Goal: Find specific page/section: Find specific page/section

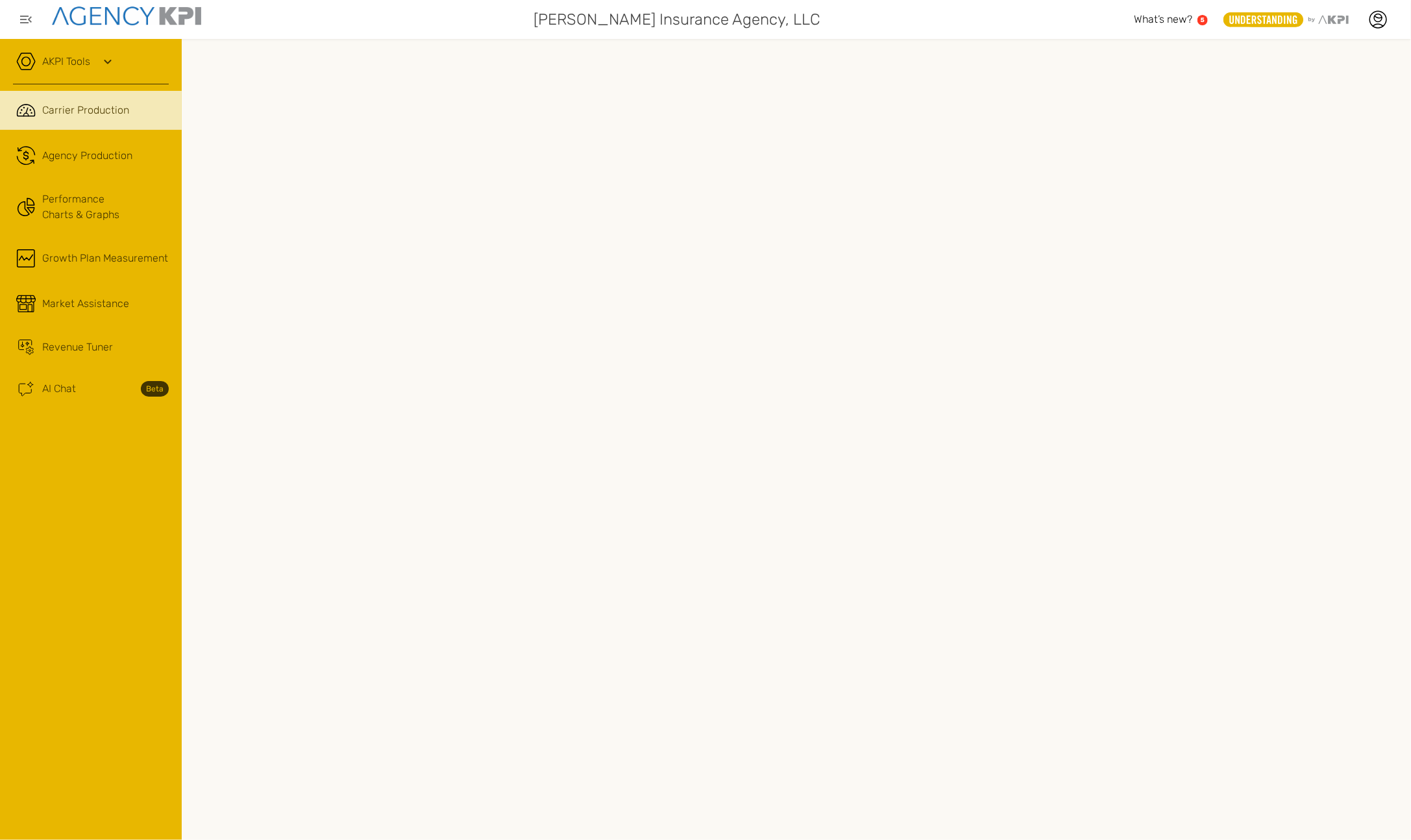
click at [101, 59] on icon at bounding box center [107, 61] width 15 height 15
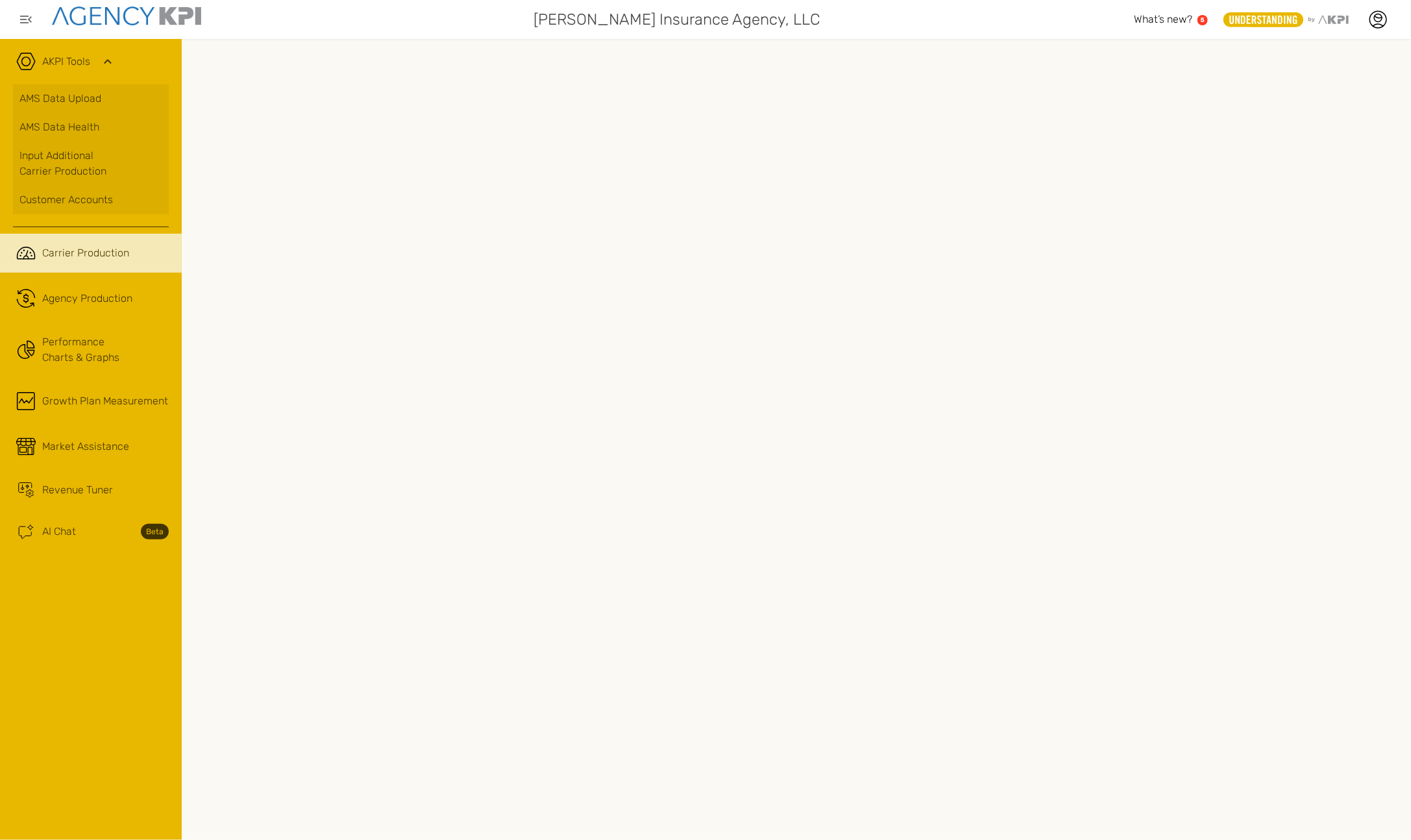
click at [102, 95] on link "AMS Data Upload" at bounding box center [91, 99] width 156 height 29
click at [109, 285] on link ".cls-1{fill:none;stroke:#221f20;stroke-linecap:round;stroke-linejoin:round;stro…" at bounding box center [91, 298] width 182 height 39
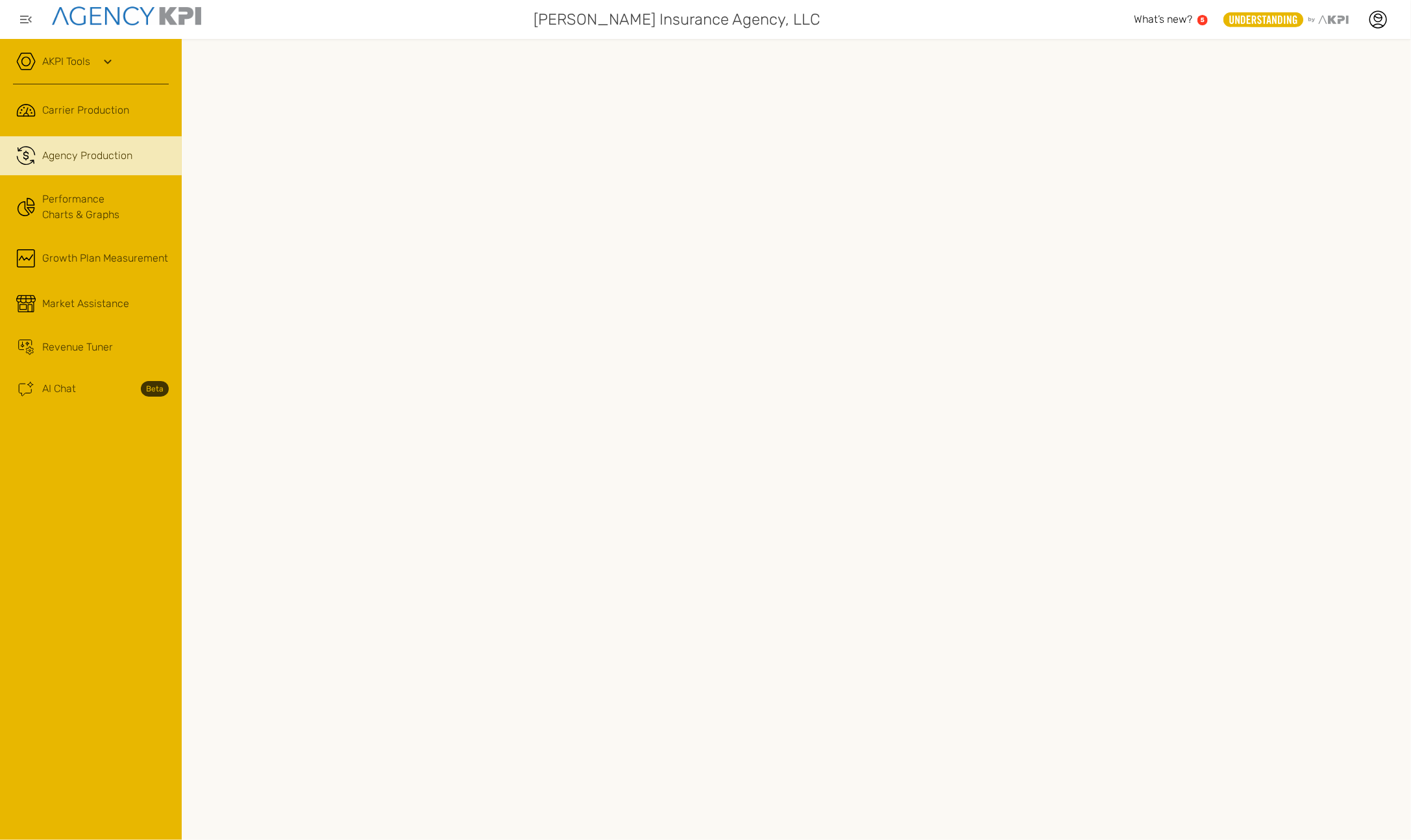
click at [84, 218] on link "Performance Charts & Graphs" at bounding box center [91, 208] width 182 height 51
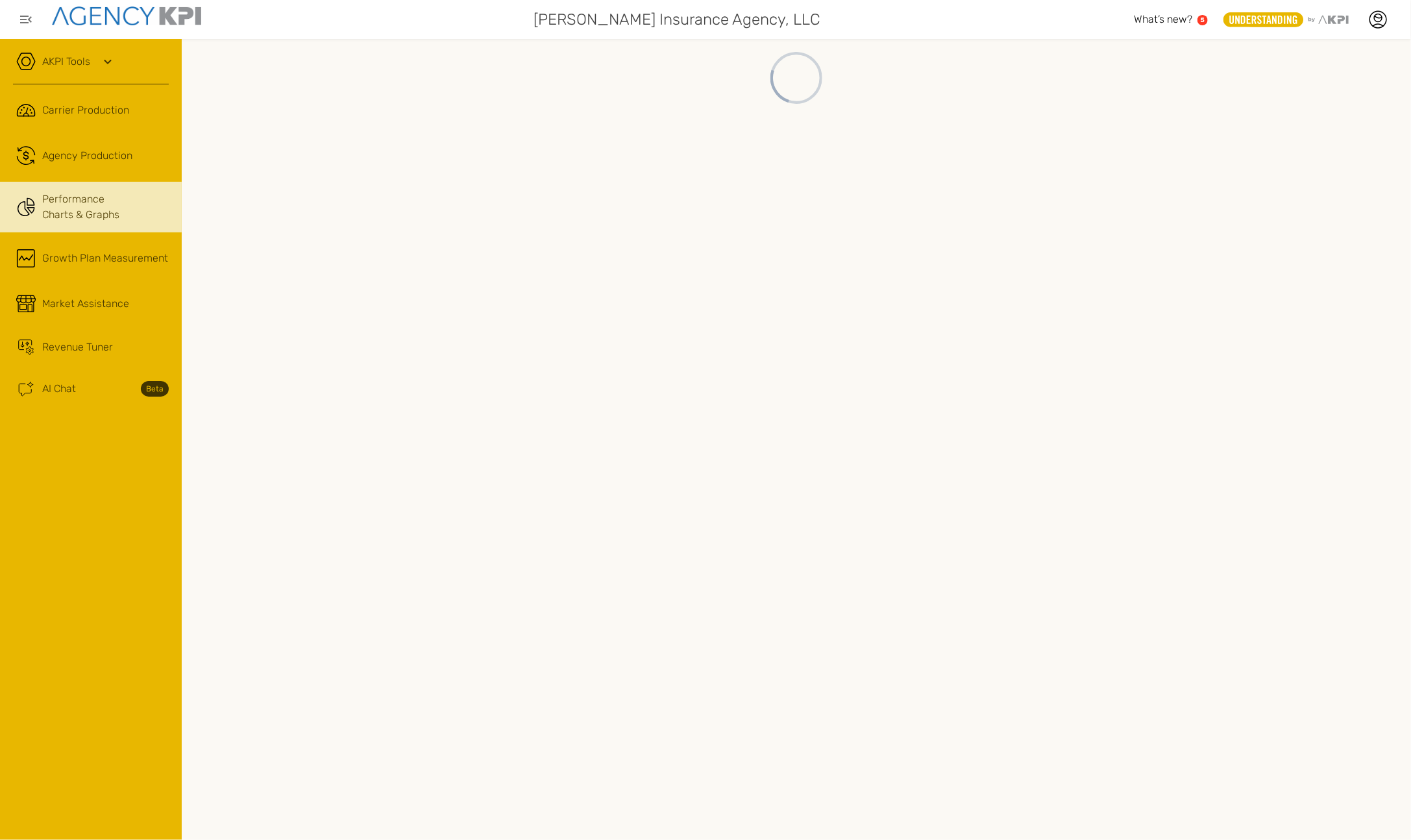
click at [70, 340] on span "Revenue Tuner" at bounding box center [78, 347] width 71 height 15
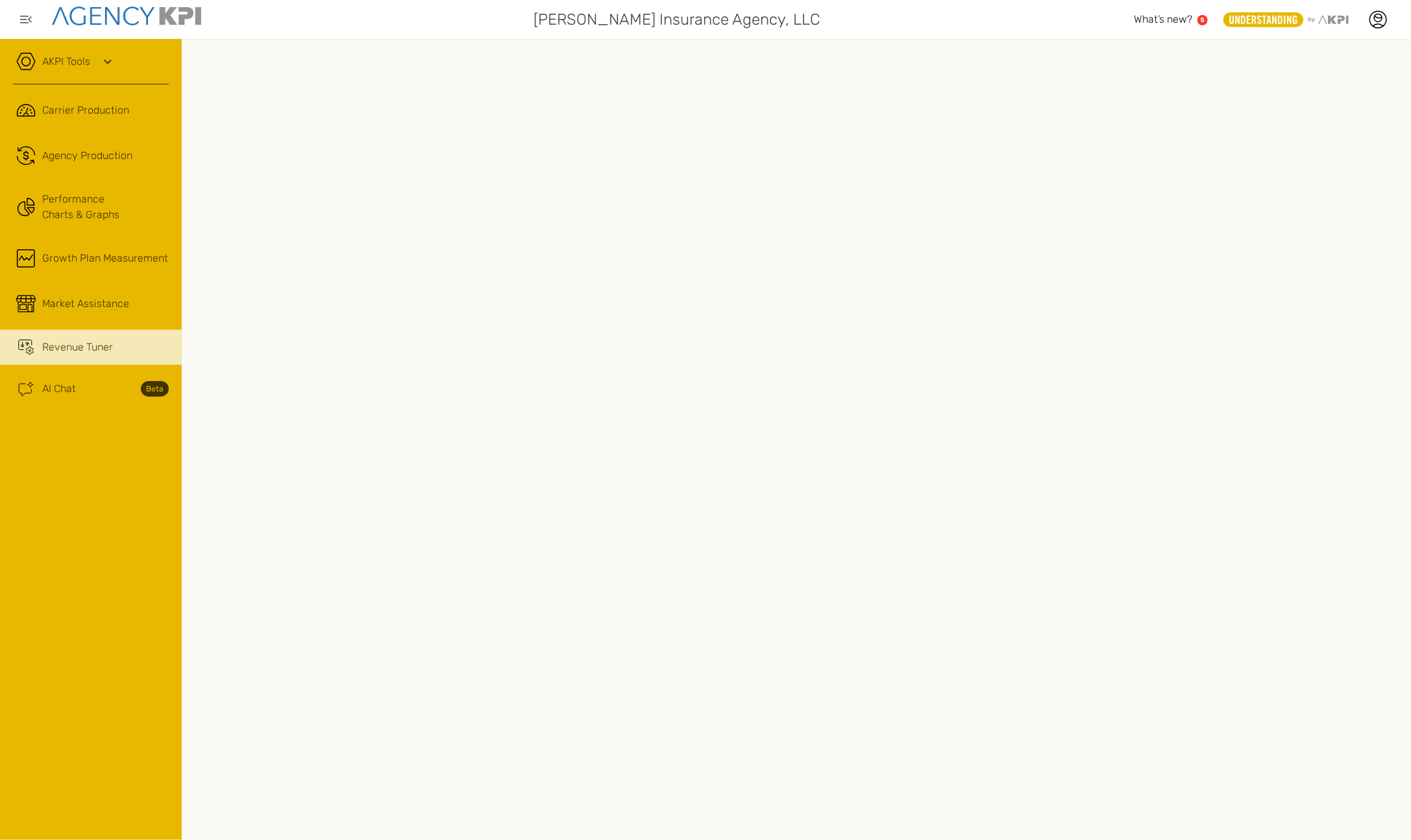
click at [79, 164] on link ".cls-1{fill:none;stroke:#221f20;stroke-linecap:round;stroke-linejoin:round;stro…" at bounding box center [91, 155] width 182 height 39
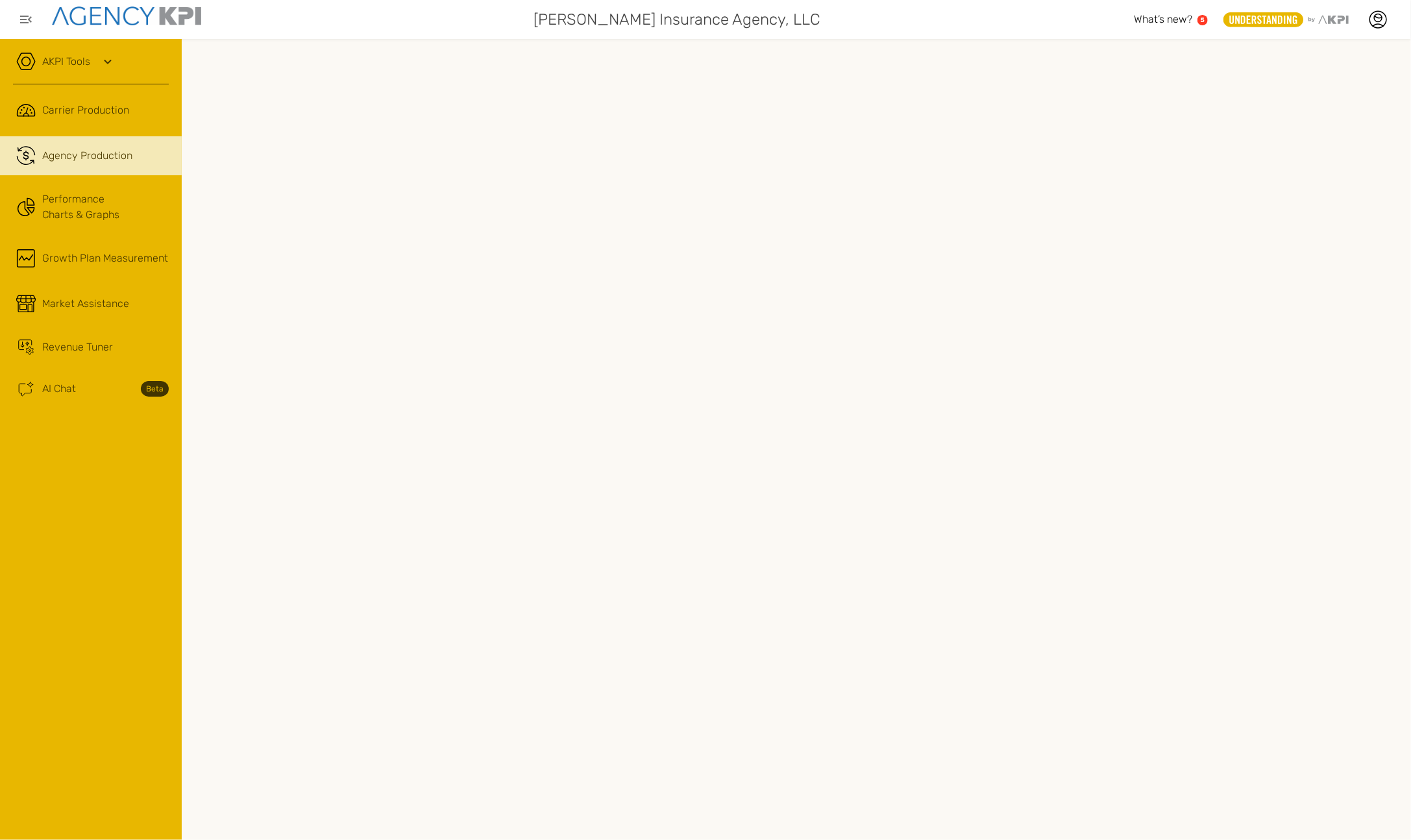
click at [123, 729] on div "AKPI Tools AMS Data Upload AMS Data Health Input Additional Carrier Production …" at bounding box center [91, 439] width 182 height 801
click at [1378, 22] on icon at bounding box center [1377, 19] width 19 height 19
click at [1296, 132] on link "Log Out" at bounding box center [1283, 132] width 32 height 11
